Goal: Transaction & Acquisition: Purchase product/service

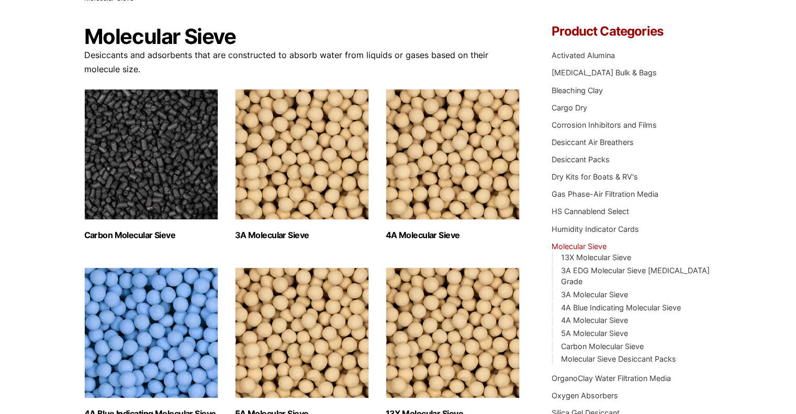
scroll to position [105, 0]
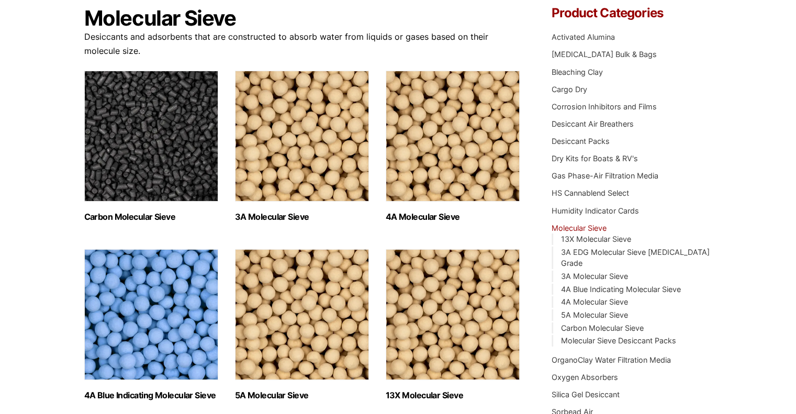
click at [318, 106] on img "Visit product category 3A Molecular Sieve" at bounding box center [302, 136] width 134 height 131
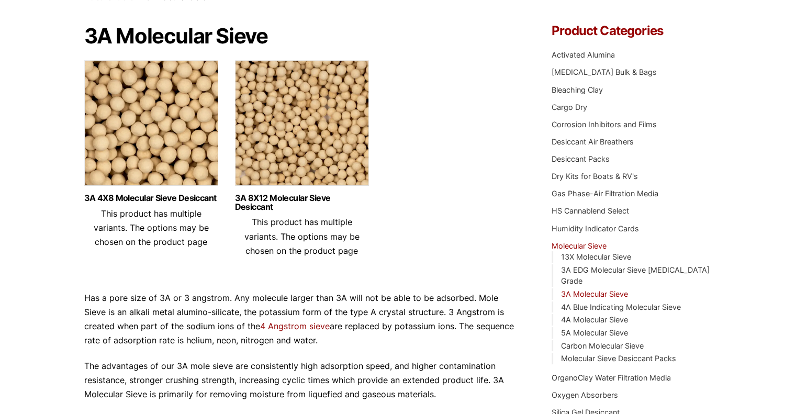
scroll to position [105, 0]
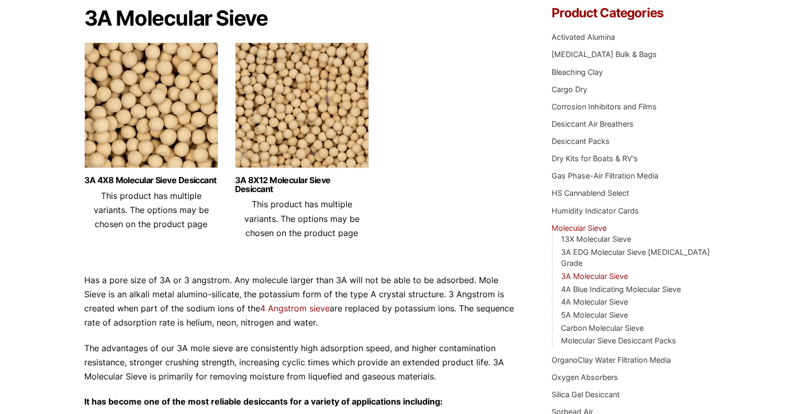
click at [166, 106] on img at bounding box center [151, 107] width 134 height 131
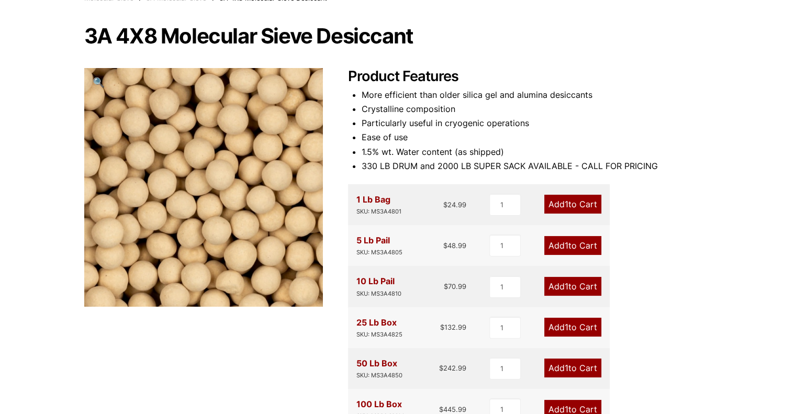
scroll to position [105, 0]
